Goal: Task Accomplishment & Management: Use online tool/utility

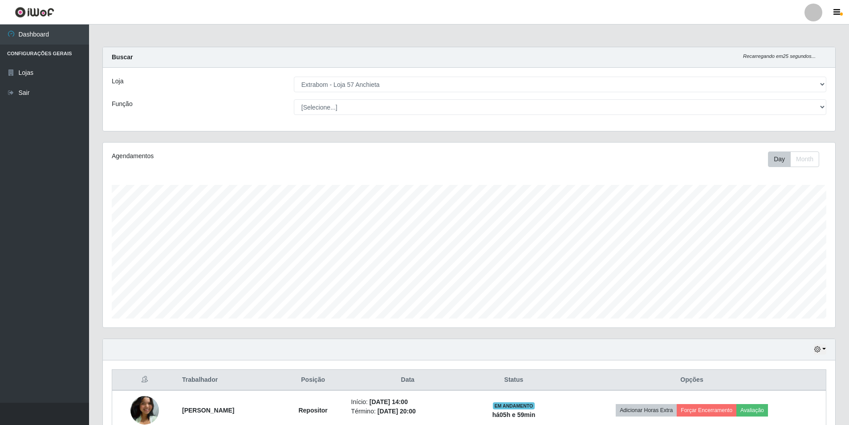
select select "470"
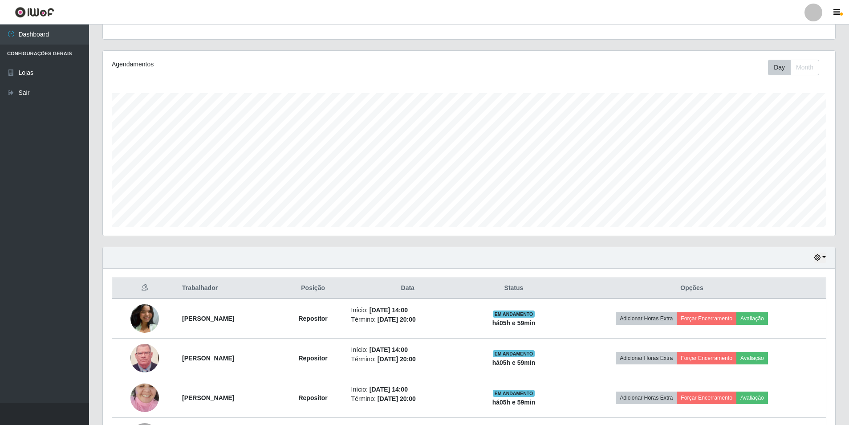
scroll to position [167, 0]
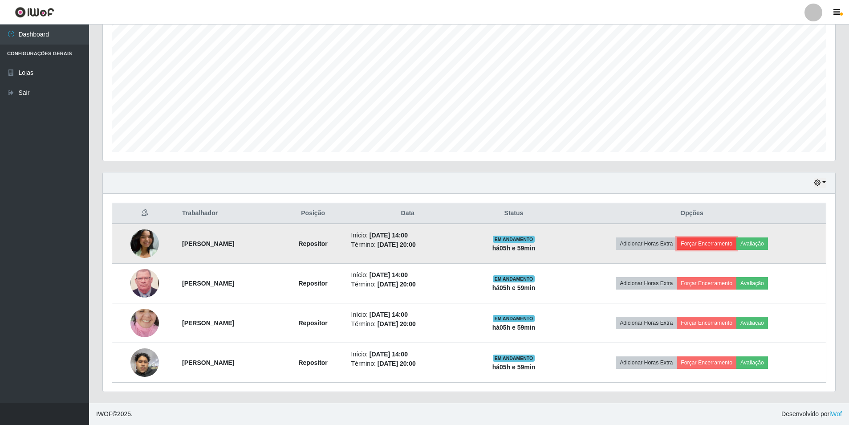
click at [729, 242] on button "Forçar Encerramento" at bounding box center [707, 243] width 60 height 12
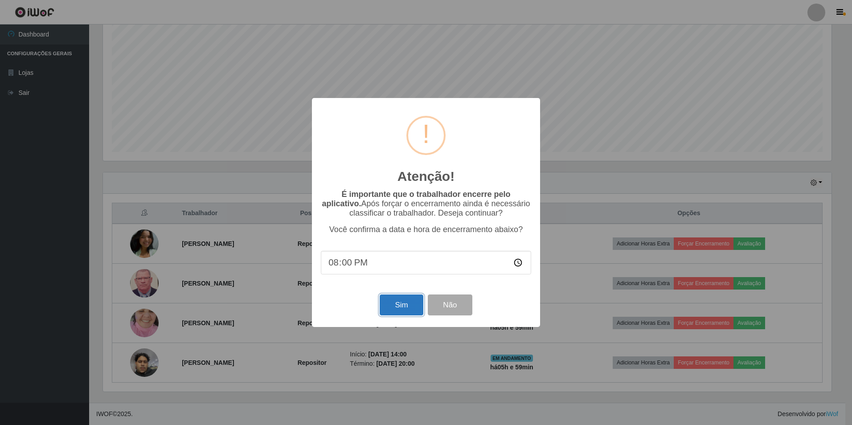
click at [412, 302] on button "Sim" at bounding box center [401, 304] width 43 height 21
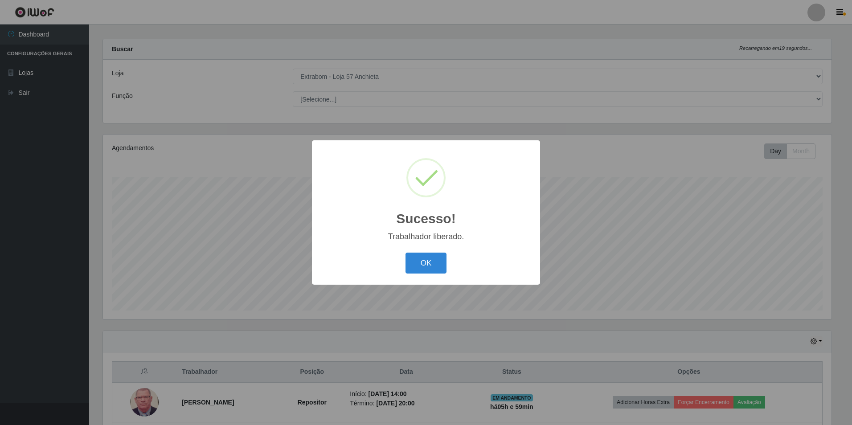
click at [398, 254] on div "OK Cancel" at bounding box center [426, 262] width 210 height 25
click at [428, 262] on button "OK" at bounding box center [425, 263] width 41 height 21
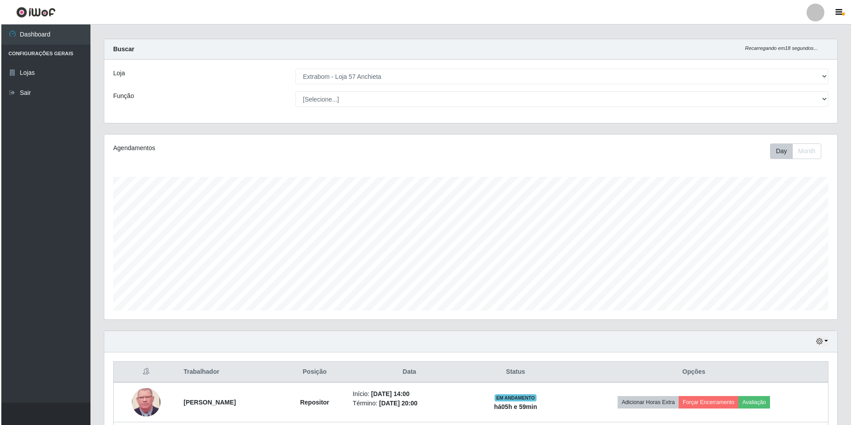
scroll to position [127, 0]
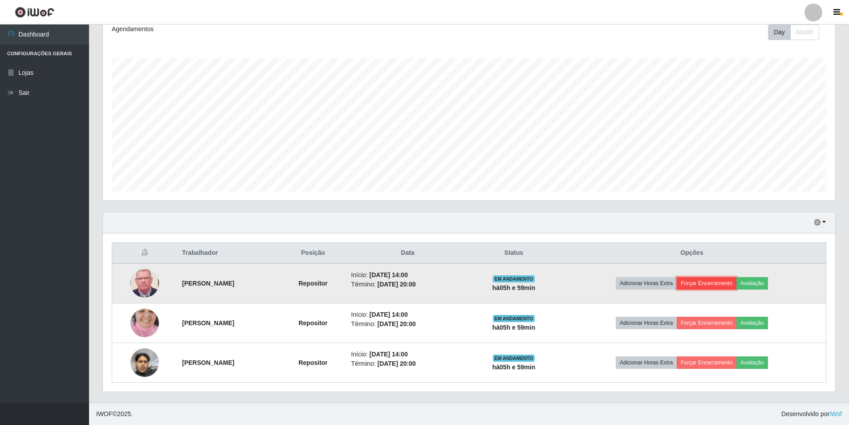
click at [730, 283] on button "Forçar Encerramento" at bounding box center [707, 283] width 60 height 12
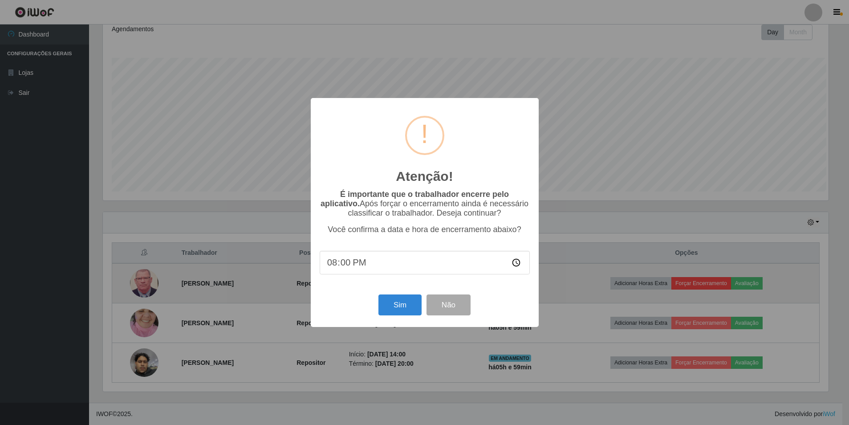
scroll to position [185, 728]
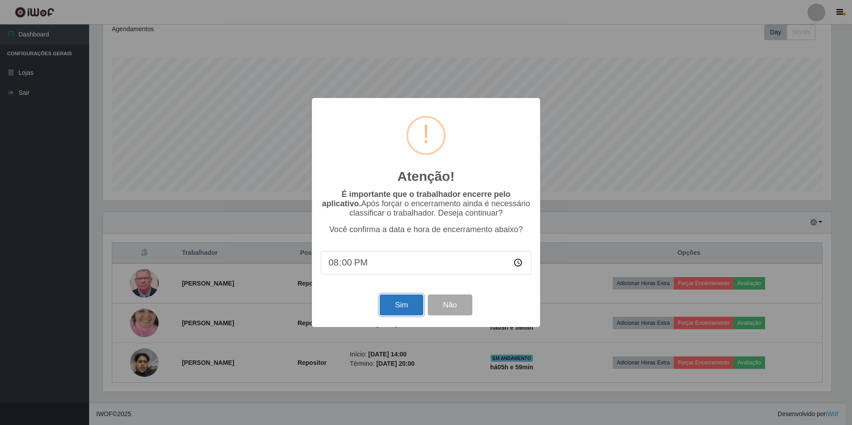
click at [402, 310] on button "Sim" at bounding box center [401, 304] width 43 height 21
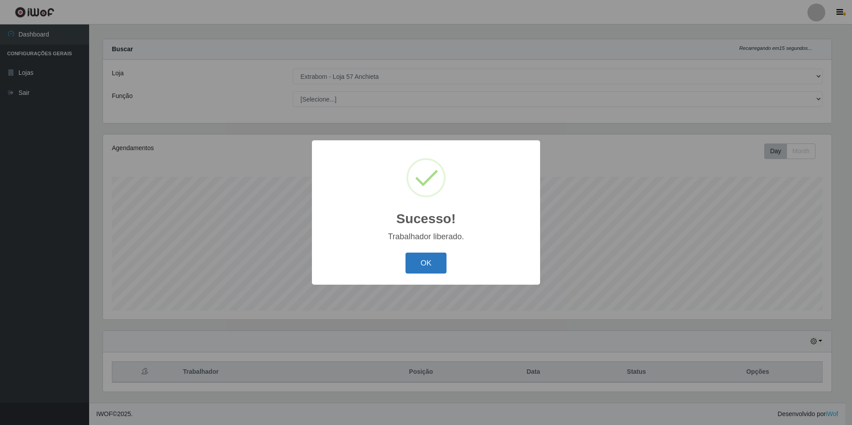
click at [422, 258] on button "OK" at bounding box center [425, 263] width 41 height 21
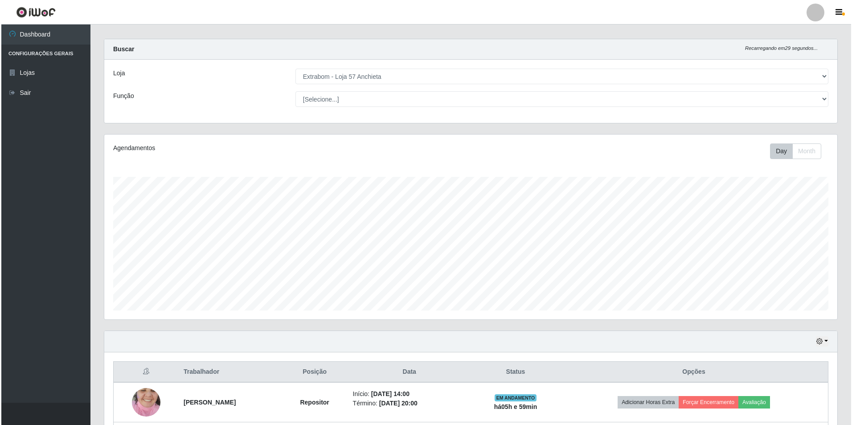
scroll to position [87, 0]
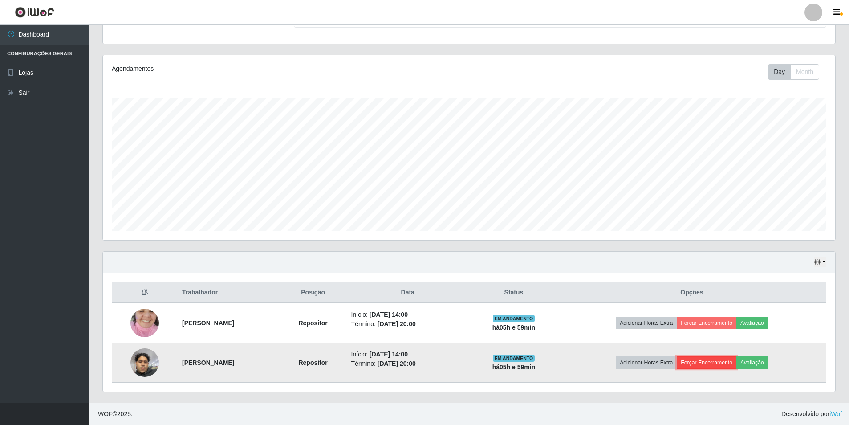
click at [731, 359] on button "Forçar Encerramento" at bounding box center [707, 362] width 60 height 12
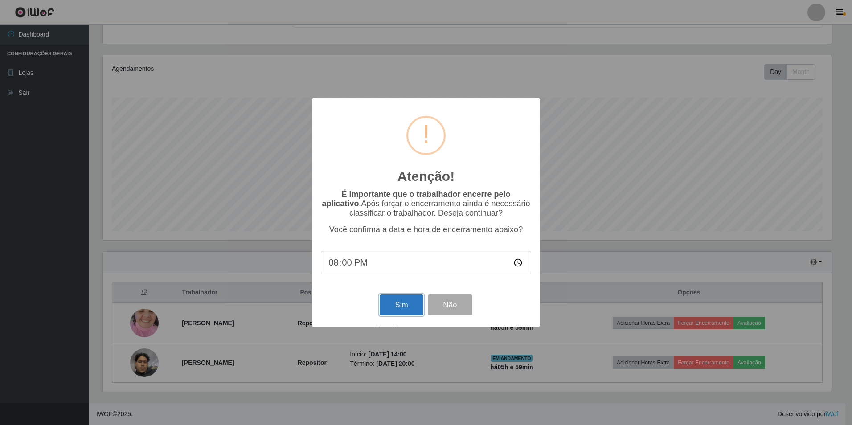
click at [398, 310] on button "Sim" at bounding box center [401, 304] width 43 height 21
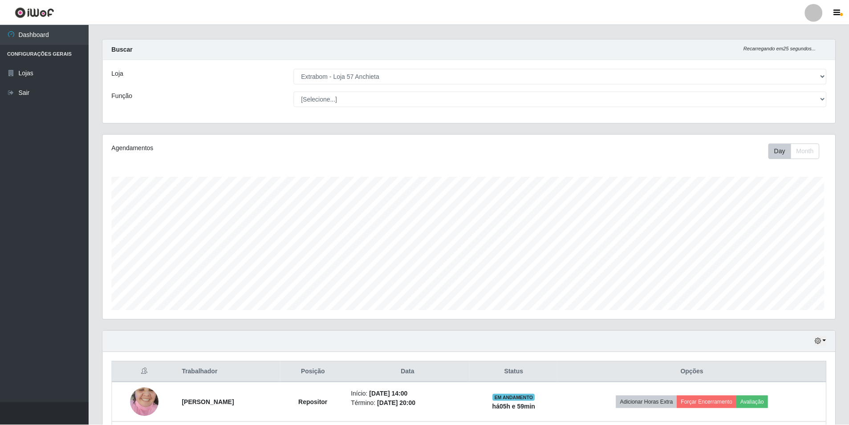
scroll to position [0, 0]
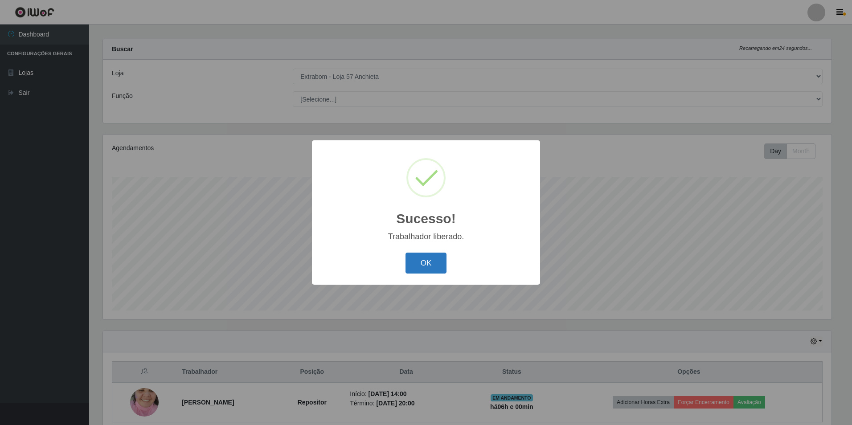
click at [435, 268] on button "OK" at bounding box center [425, 263] width 41 height 21
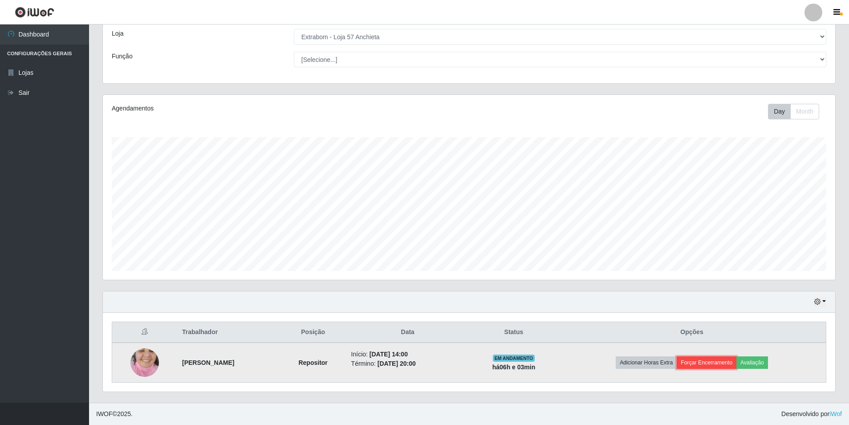
click at [705, 360] on button "Forçar Encerramento" at bounding box center [707, 362] width 60 height 12
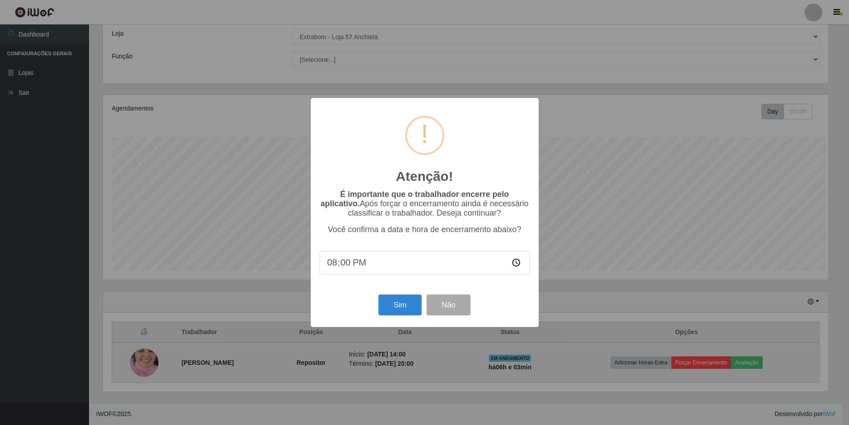
scroll to position [185, 728]
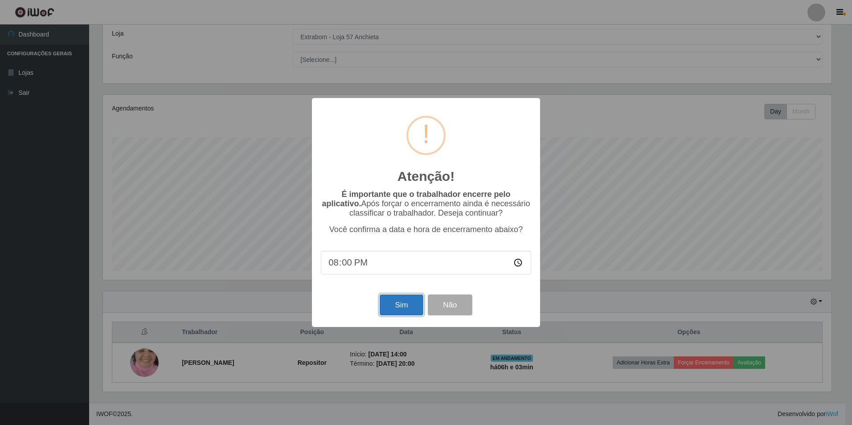
click at [384, 312] on button "Sim" at bounding box center [401, 304] width 43 height 21
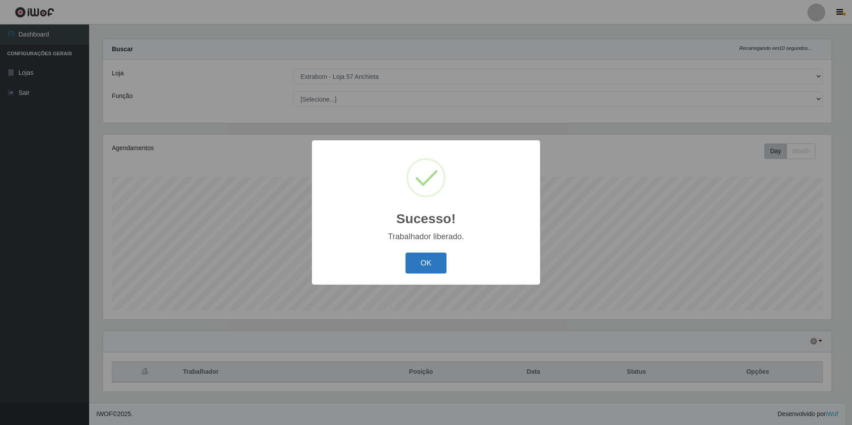
click at [421, 254] on button "OK" at bounding box center [425, 263] width 41 height 21
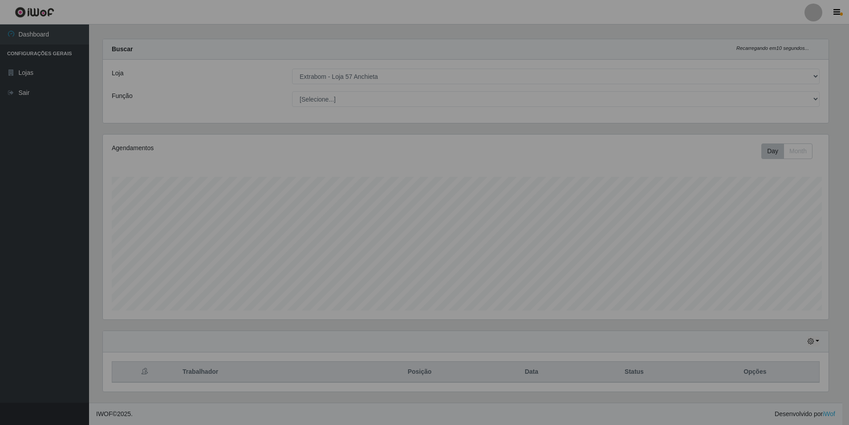
scroll to position [185, 733]
